Goal: Navigation & Orientation: Find specific page/section

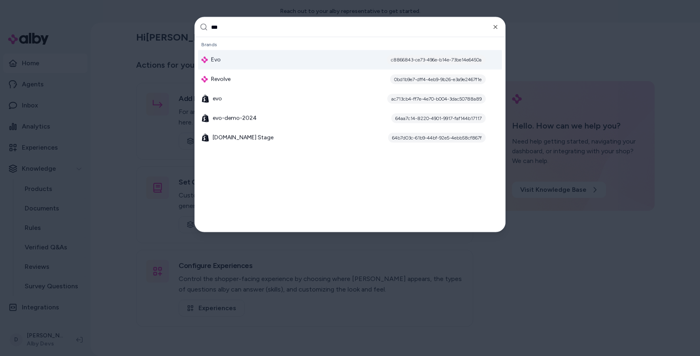
type input "***"
click at [420, 60] on div "c8866843-ce73-496e-b14e-73be14e6450a" at bounding box center [436, 60] width 99 height 10
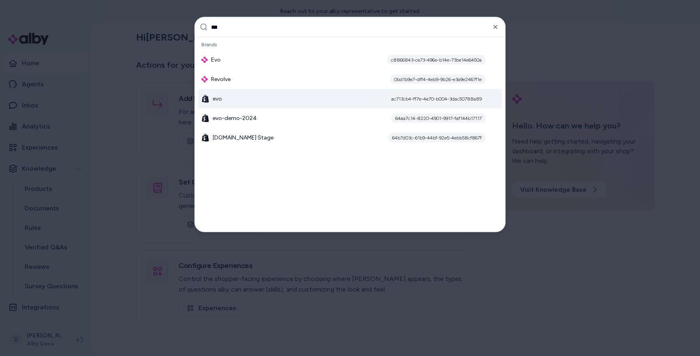
click at [127, 93] on div at bounding box center [350, 178] width 700 height 356
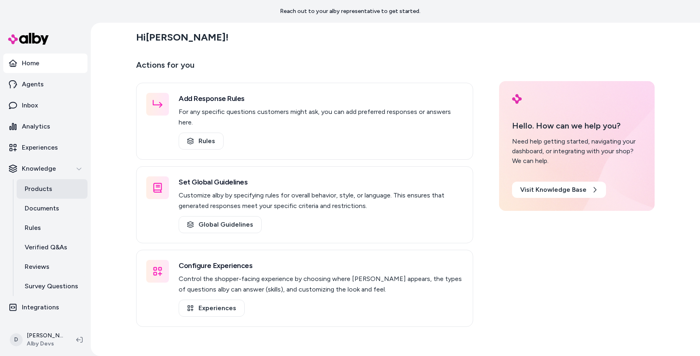
click at [37, 190] on p "Products" at bounding box center [39, 189] width 28 height 10
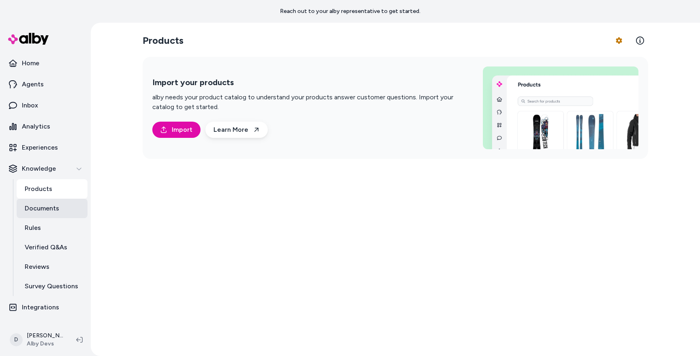
click at [45, 203] on p "Documents" at bounding box center [42, 208] width 34 height 10
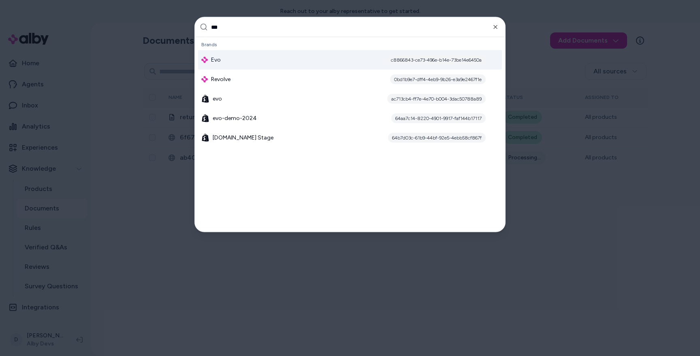
type input "***"
click at [243, 61] on div "Evo c8866843-ce73-496e-b14e-73be14e6450a" at bounding box center [350, 59] width 304 height 19
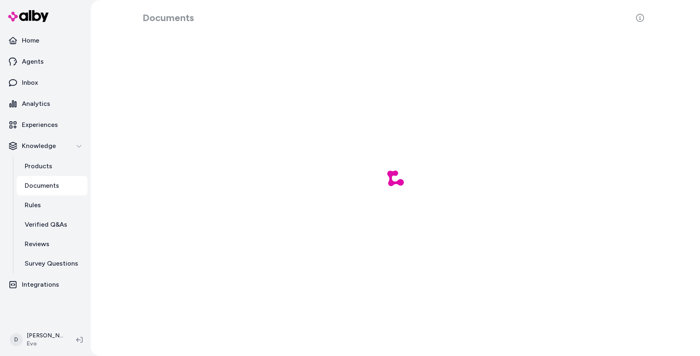
click at [50, 189] on p "Documents" at bounding box center [42, 186] width 34 height 10
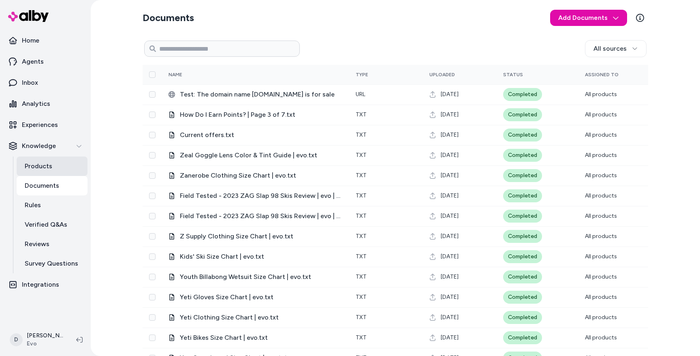
click at [47, 173] on link "Products" at bounding box center [52, 165] width 71 height 19
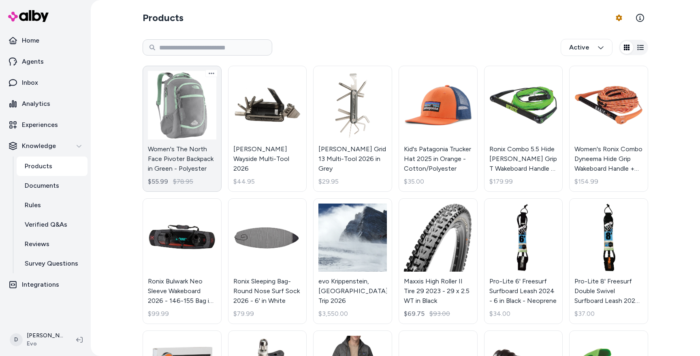
click at [185, 105] on link "Women's The North Face Pivoter Backpack in Green - Polyester $55.99 $78.95" at bounding box center [182, 129] width 79 height 126
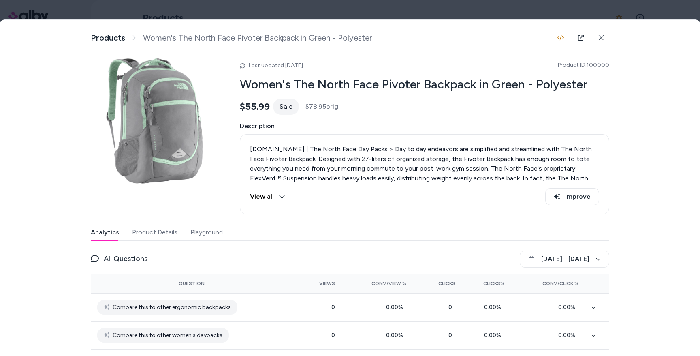
click at [207, 232] on button "Playground" at bounding box center [206, 232] width 32 height 16
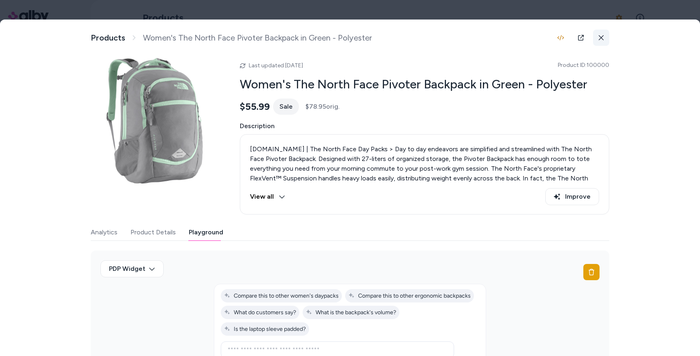
click at [601, 38] on icon at bounding box center [601, 37] width 5 height 5
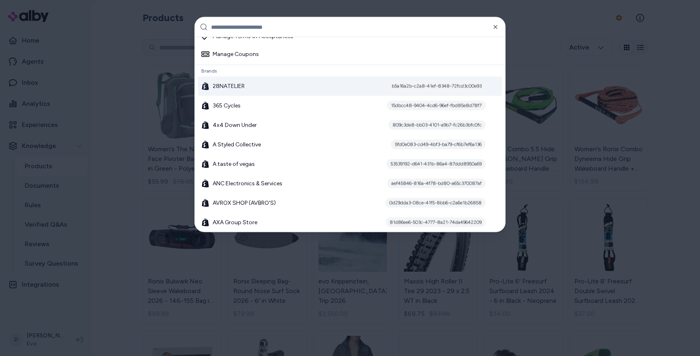
scroll to position [29, 0]
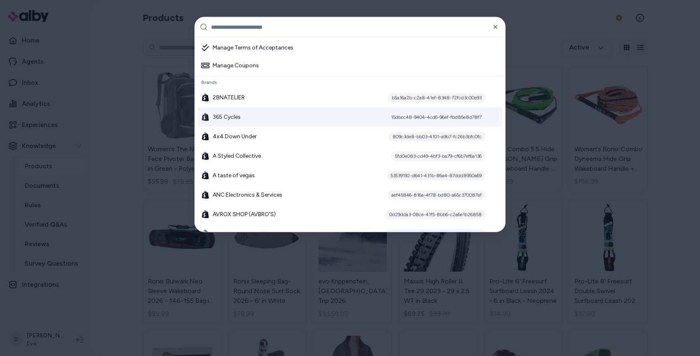
click at [243, 119] on div "365 Cycles 15dbcc48-9404-4cd6-96ef-fbd85e8d78f7" at bounding box center [350, 116] width 304 height 19
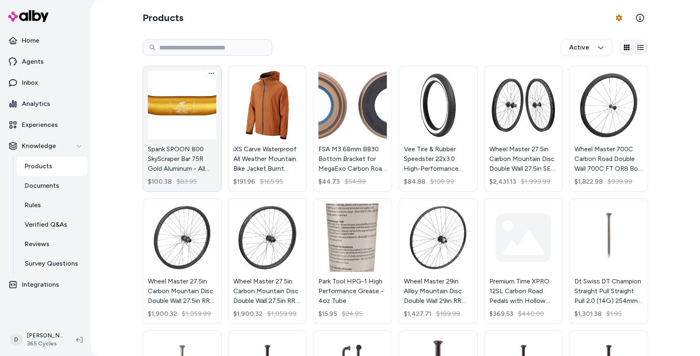
click at [181, 111] on link "Spank SPOON 800 SkyScraper Bar 75R Gold Aluminum - All Mountain Trail E-Bike $1…" at bounding box center [182, 129] width 79 height 126
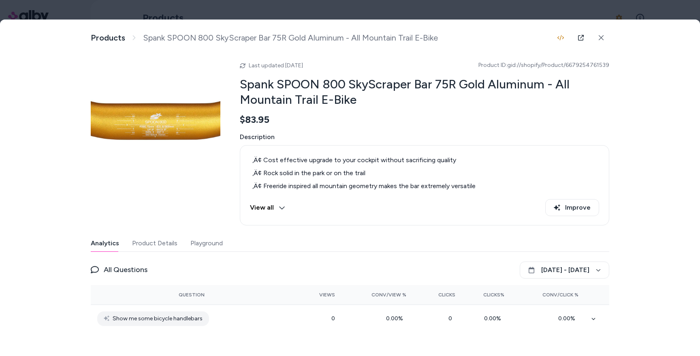
click at [208, 243] on button "Playground" at bounding box center [206, 243] width 32 height 16
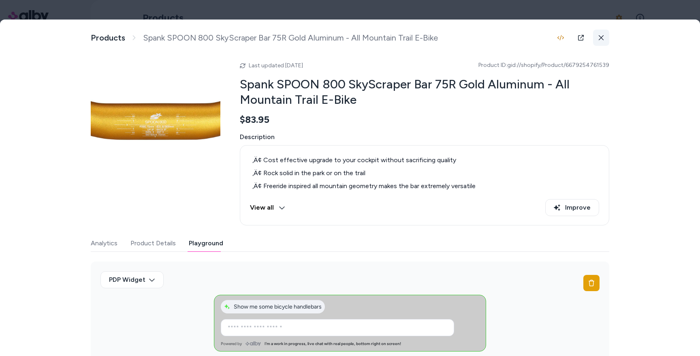
click at [603, 34] on button at bounding box center [601, 38] width 16 height 16
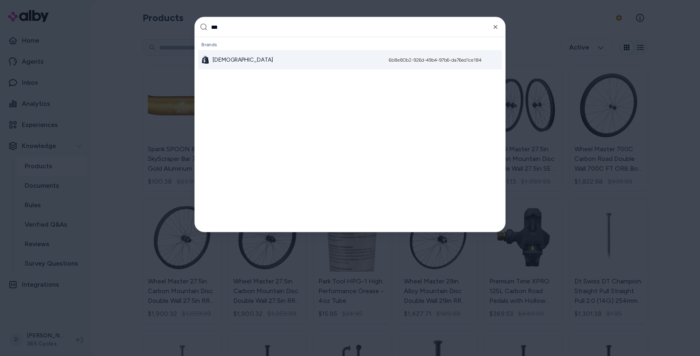
type input "***"
click at [243, 59] on div "mnml 6b8e80b2-926d-49b4-97b6-da76ed1ce184" at bounding box center [350, 59] width 304 height 19
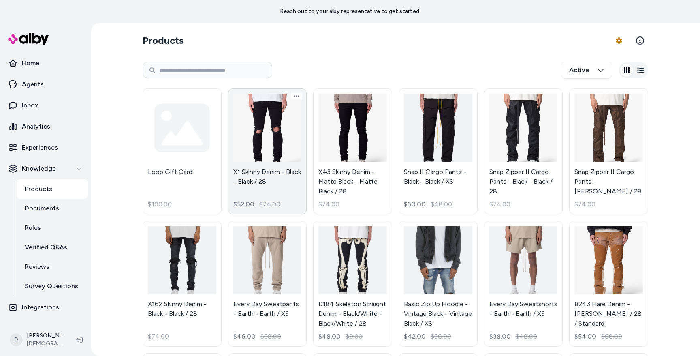
click at [258, 120] on link "X1 Skinny Denim - Black - Black / 28 $52.00 $74.00" at bounding box center [267, 151] width 79 height 126
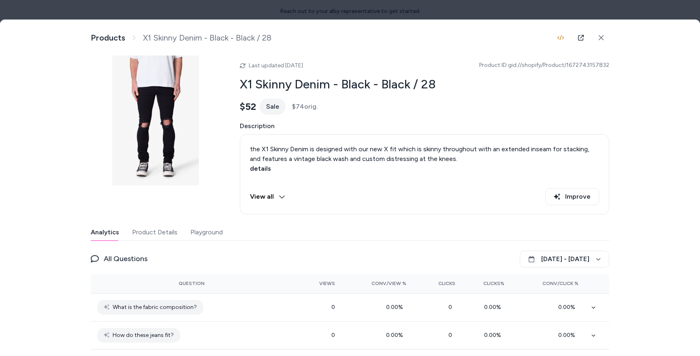
click at [211, 231] on button "Playground" at bounding box center [206, 232] width 32 height 16
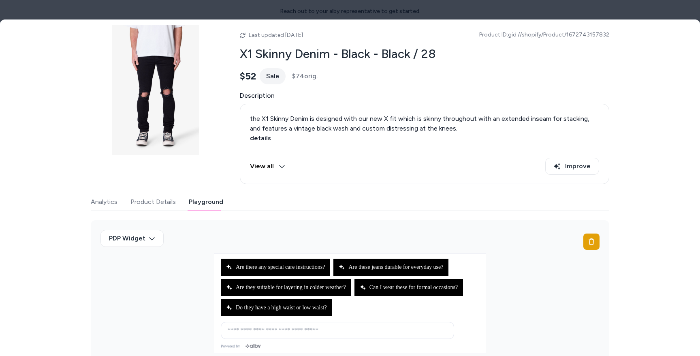
scroll to position [50, 0]
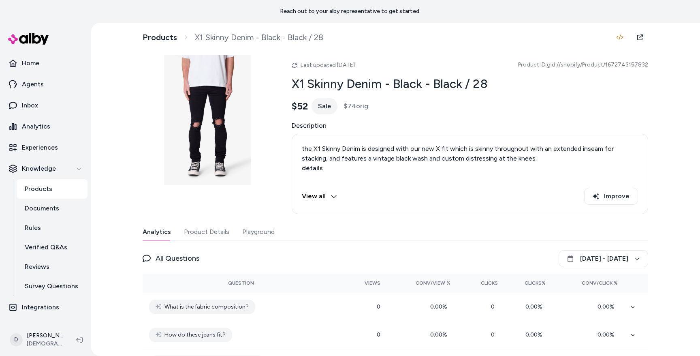
click at [255, 229] on button "Playground" at bounding box center [258, 232] width 32 height 16
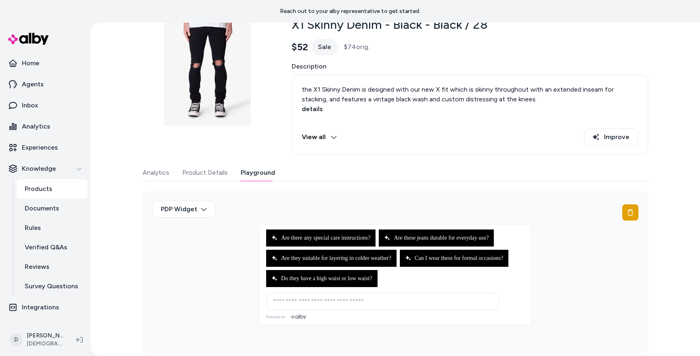
scroll to position [62, 0]
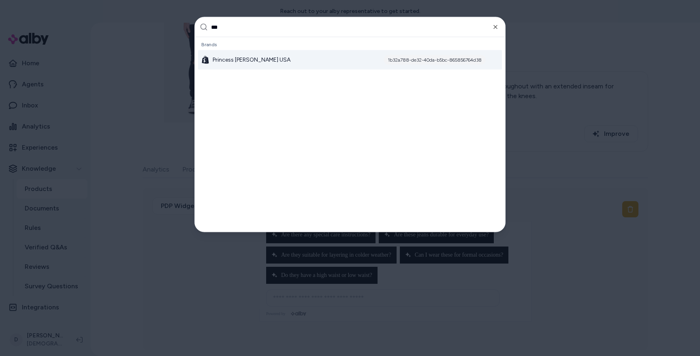
type input "***"
click at [216, 64] on div "Princess Polly USA 1b32a788-de32-40da-b5bc-865856764d38" at bounding box center [350, 59] width 304 height 19
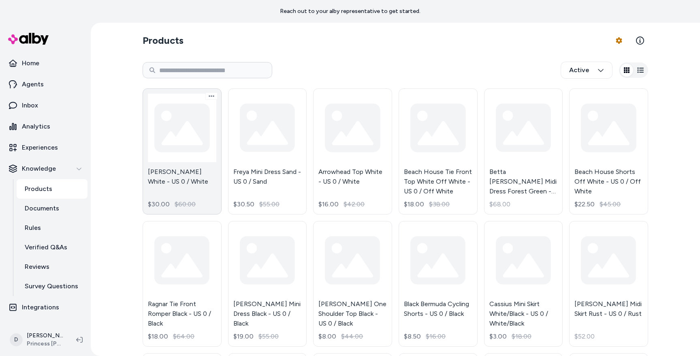
click at [175, 130] on link "[PERSON_NAME] White - US 0 / White $30.00 $60.00" at bounding box center [182, 151] width 79 height 126
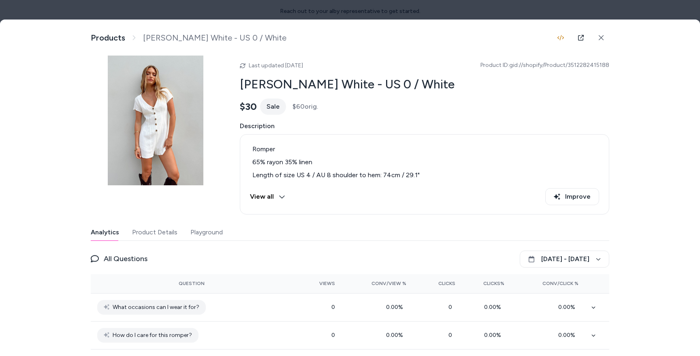
click at [204, 233] on button "Playground" at bounding box center [206, 232] width 32 height 16
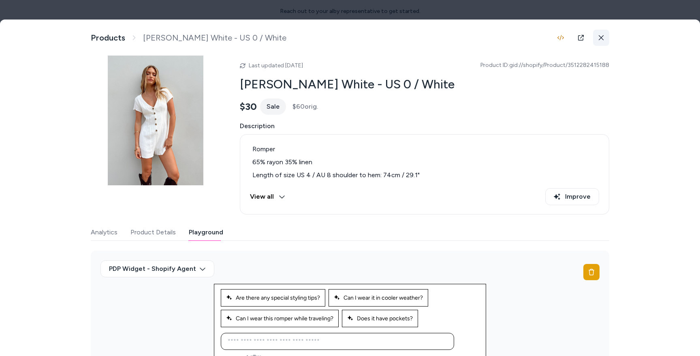
click at [601, 41] on button at bounding box center [601, 38] width 16 height 16
click at [601, 41] on html "Reach out to your alby representative to get started. Home Agents Inbox Analyti…" at bounding box center [350, 178] width 700 height 356
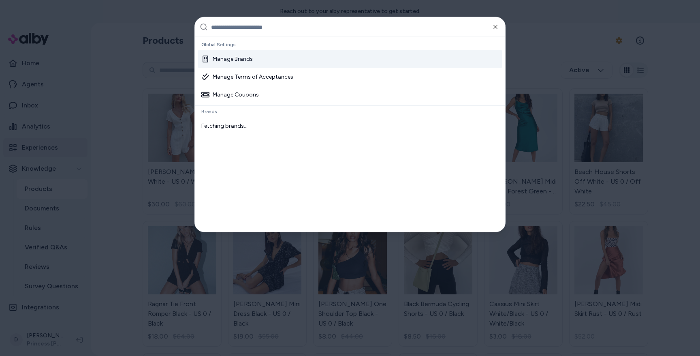
type input "*"
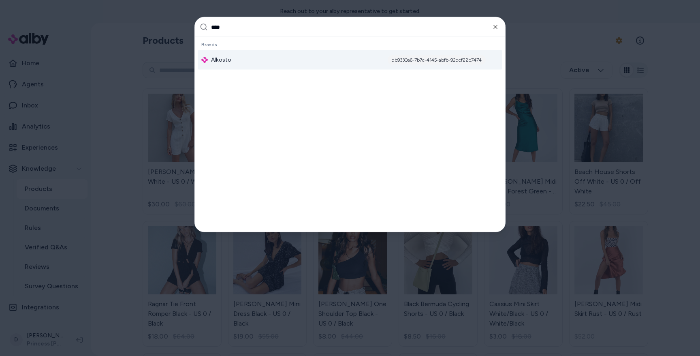
type input "****"
click at [258, 60] on div "Alkosto db9330a6-7b7c-4145-abfb-92dcf22b7474" at bounding box center [350, 59] width 304 height 19
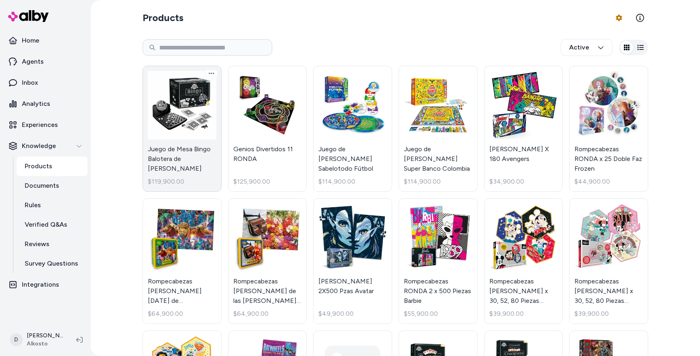
click at [191, 103] on link "Juego de Mesa Bingo Balotera de [PERSON_NAME] $119,900.00" at bounding box center [182, 129] width 79 height 126
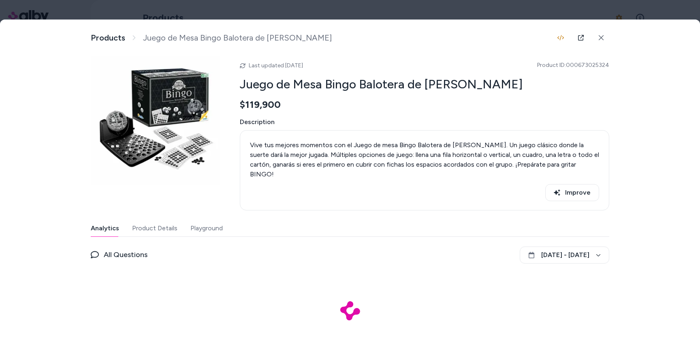
click at [202, 220] on button "Playground" at bounding box center [206, 228] width 32 height 16
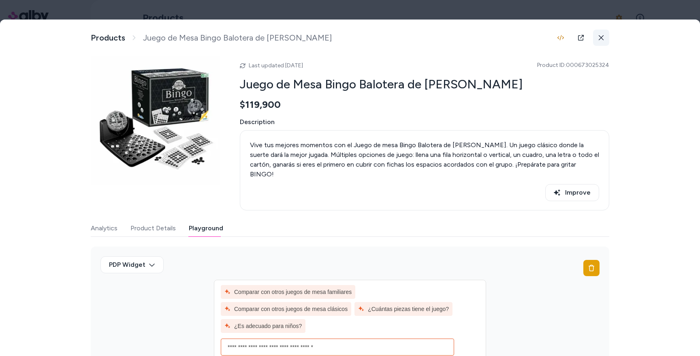
click at [601, 35] on icon at bounding box center [601, 38] width 6 height 6
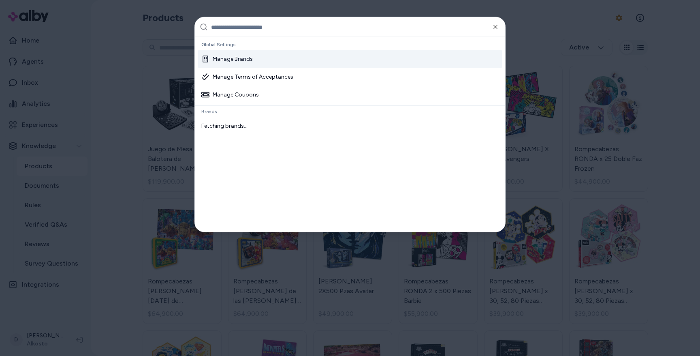
type input "*"
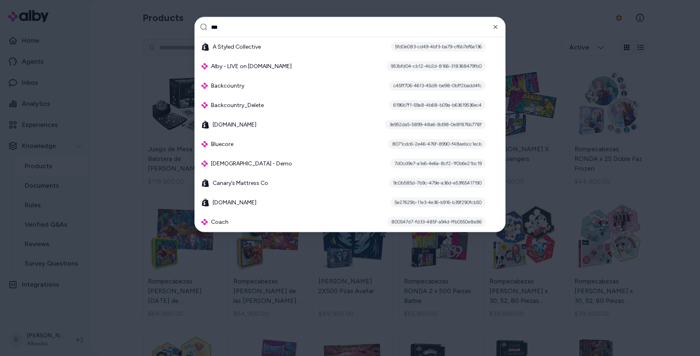
scroll to position [15, 0]
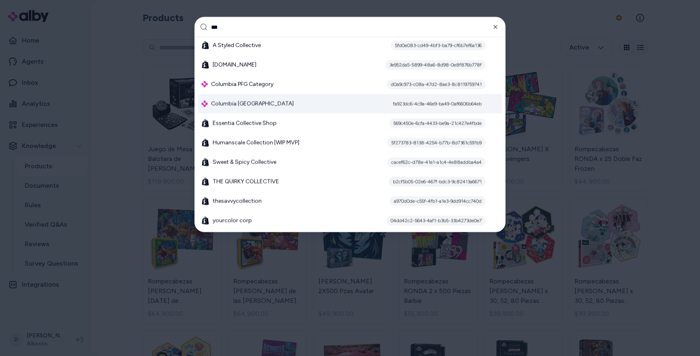
type input "***"
click at [239, 102] on span "Columbia [GEOGRAPHIC_DATA]" at bounding box center [252, 104] width 83 height 8
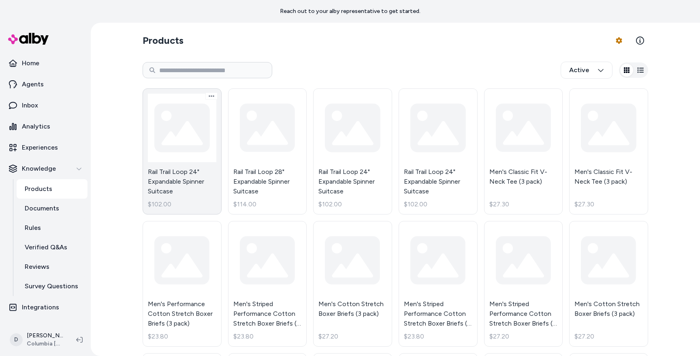
click at [182, 136] on link "Rail Trail Loop 24" Expandable Spinner Suitcase $102.00" at bounding box center [182, 151] width 79 height 126
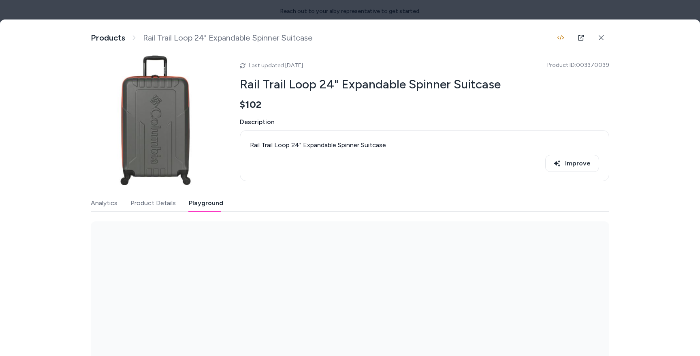
click at [210, 202] on button "Playground" at bounding box center [206, 203] width 34 height 16
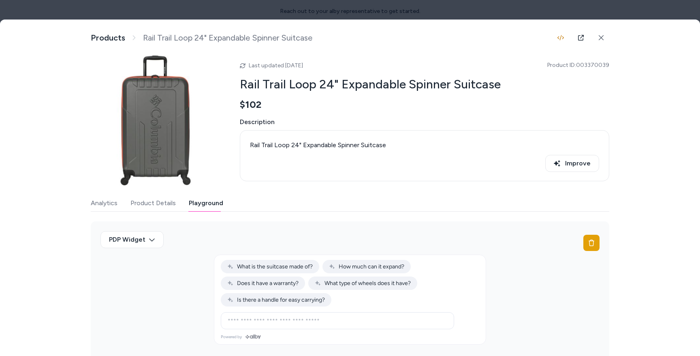
scroll to position [21, 0]
